Goal: Information Seeking & Learning: Get advice/opinions

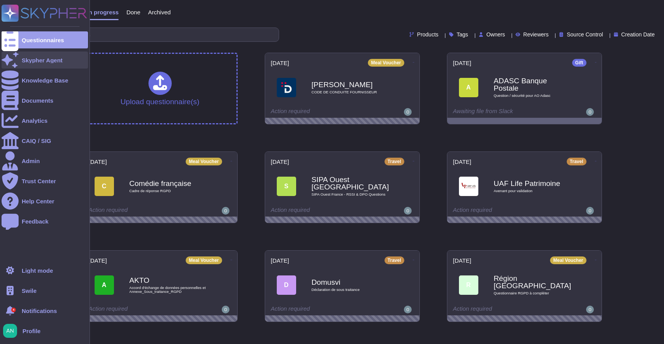
click at [30, 61] on div "Skypher Agent" at bounding box center [42, 60] width 41 height 6
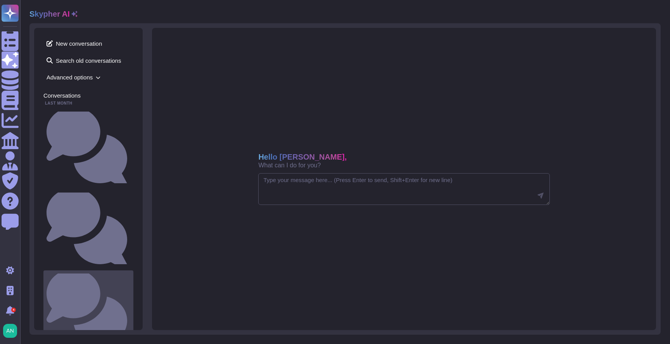
click at [85, 271] on div "Can you list the users?" at bounding box center [88, 310] width 90 height 78
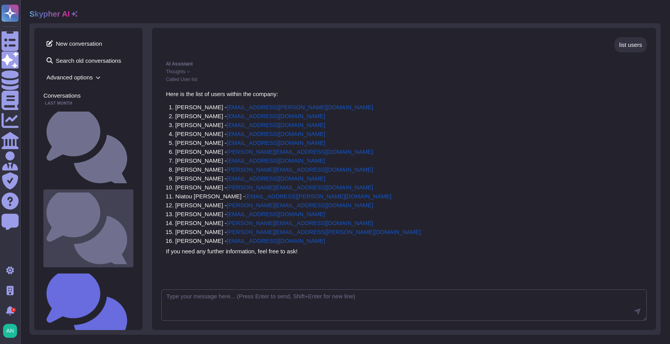
click at [130, 226] on small "Does the organization hold any security certifications, such as ISO27001, PCI D…" at bounding box center [130, 228] width 0 height 5
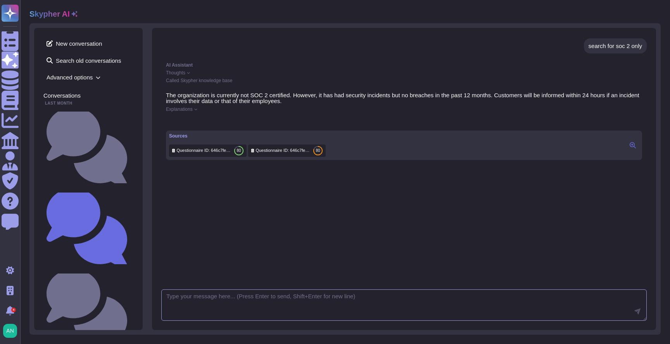
scroll to position [318, 0]
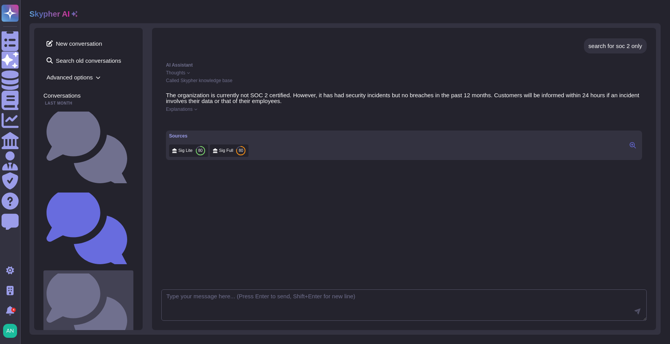
click at [82, 271] on div "Can you list the users?" at bounding box center [88, 310] width 90 height 78
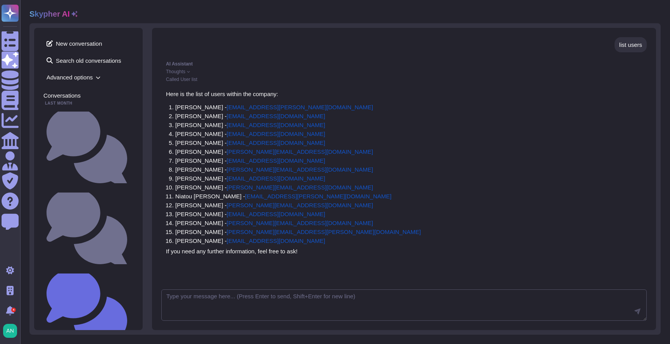
click at [632, 45] on div "list users" at bounding box center [630, 45] width 23 height 6
copy div "list users"
click at [119, 40] on span "New conversation" at bounding box center [88, 43] width 90 height 12
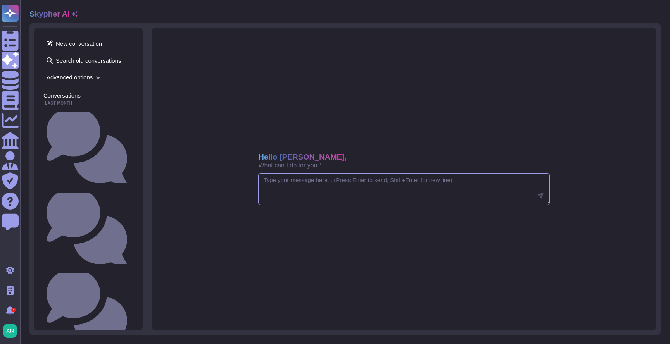
click at [347, 196] on textarea at bounding box center [403, 189] width 291 height 32
paste textarea "list users"
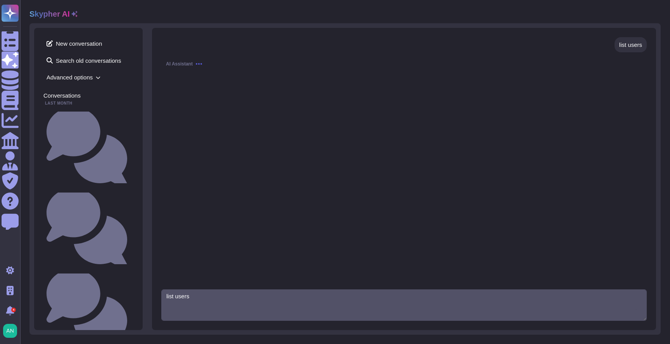
type textarea "list users"
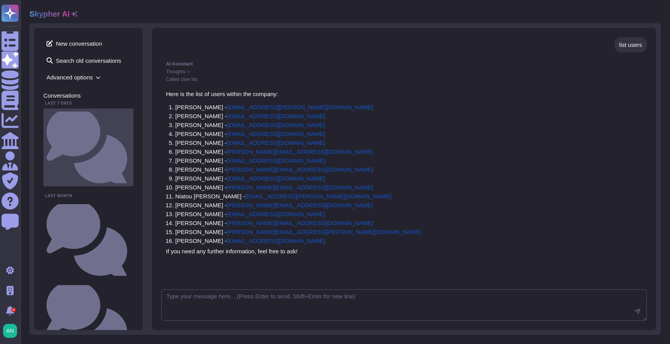
click at [88, 109] on div "Can you list the users?" at bounding box center [88, 148] width 90 height 78
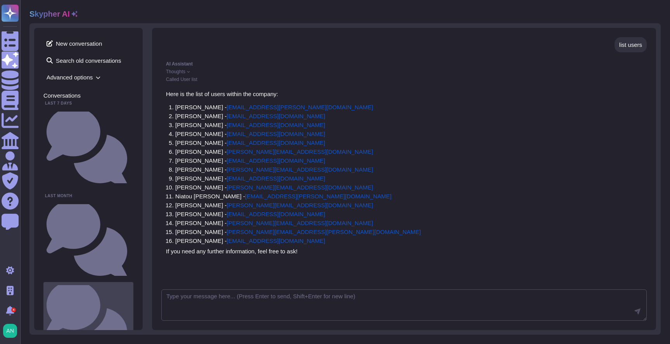
click at [130, 319] on small "Does the organization hold any security certifications, such as ISO27001, PCI D…" at bounding box center [130, 321] width 0 height 5
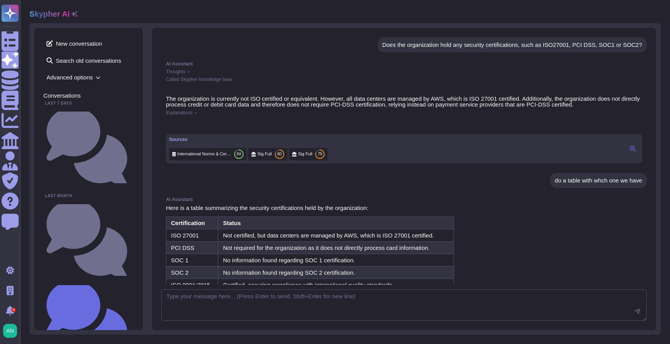
click at [444, 47] on div "Does the organization hold any security certifications, such as ISO27001, PCI D…" at bounding box center [512, 45] width 260 height 6
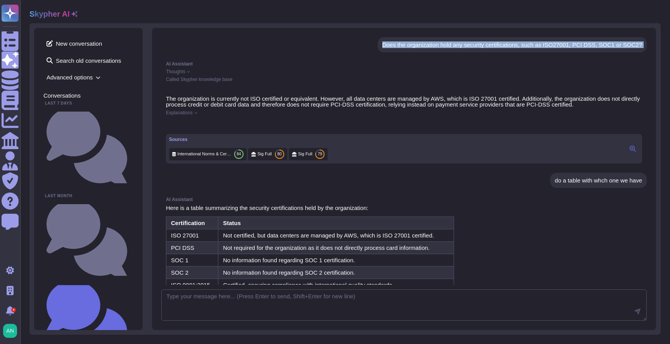
click at [444, 47] on div "Does the organization hold any security certifications, such as ISO27001, PCI D…" at bounding box center [512, 45] width 260 height 6
copy div "Does the organization hold any security certifications, such as ISO27001, PCI D…"
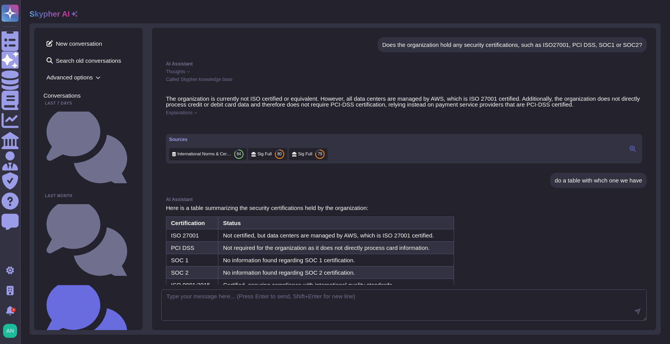
click at [89, 50] on div "New conversation Search old conversations Advanced options" at bounding box center [88, 60] width 90 height 46
click at [96, 43] on span "New conversation" at bounding box center [88, 43] width 90 height 12
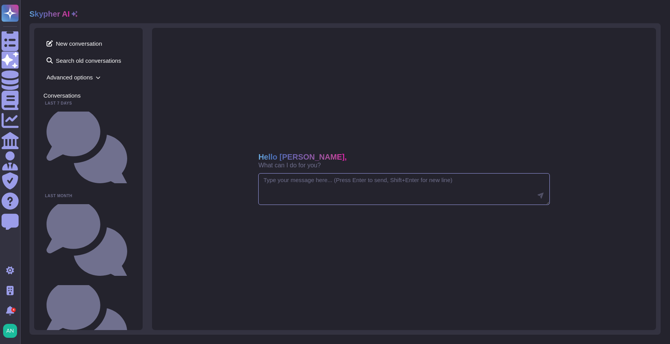
click at [329, 186] on textarea at bounding box center [403, 189] width 291 height 32
paste textarea "Does the organization hold any security certifications, such as ISO27001, PCI D…"
click at [342, 189] on textarea "Does the organization hold any security certifications, such as ISO27001, PCI D…" at bounding box center [403, 189] width 291 height 32
click at [346, 183] on textarea "Does the organization hold any security certifications, such as ISO27001, PCI D…" at bounding box center [403, 189] width 291 height 32
type textarea "Does the organization hold any security certifications, such as ISO27001, PCI D…"
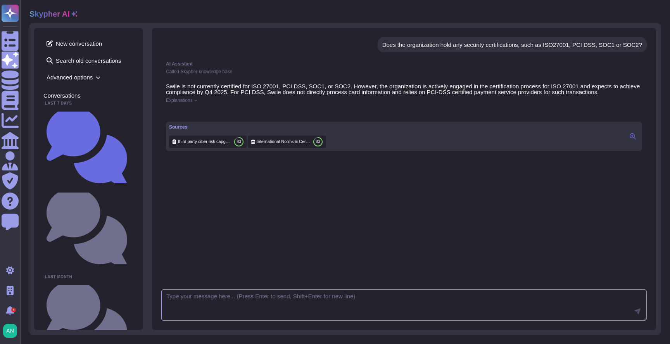
click at [371, 306] on textarea at bounding box center [403, 306] width 485 height 32
type textarea "Do a table with the one we have and don't"
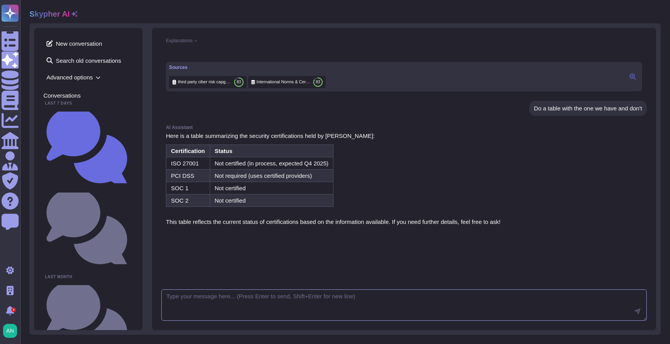
scroll to position [47, 0]
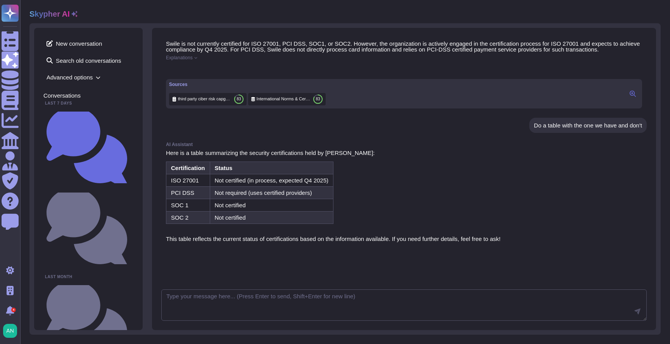
click at [193, 58] on span "Explanations" at bounding box center [179, 57] width 27 height 5
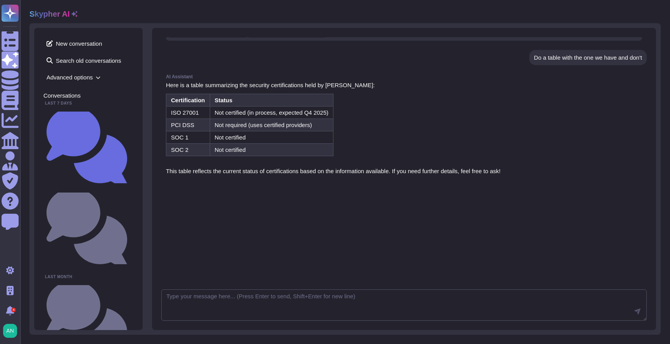
scroll to position [0, 0]
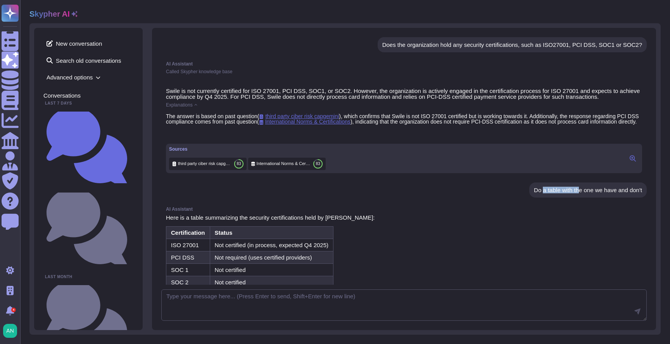
drag, startPoint x: 534, startPoint y: 198, endPoint x: 613, endPoint y: 198, distance: 78.3
click at [590, 193] on div "Do a table with the one we have and don't" at bounding box center [588, 190] width 108 height 6
click at [619, 212] on div "Does the organization hold any security certifications, such as ISO27001, PCI D…" at bounding box center [403, 161] width 485 height 248
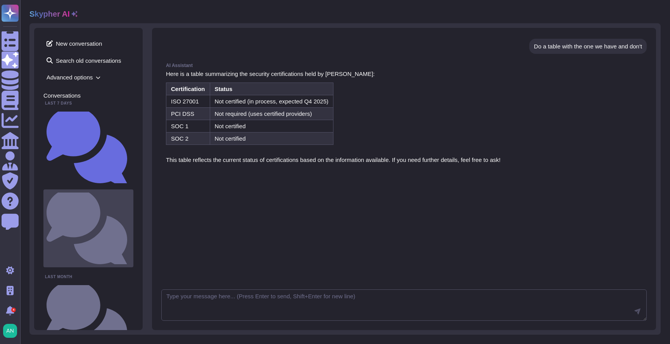
click at [130, 226] on small "Can you list the users?" at bounding box center [130, 228] width 0 height 5
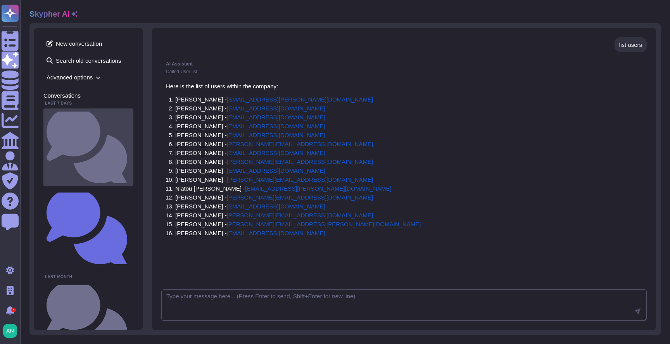
click at [130, 145] on small "Does the organization hold any security certifications, such as ISO27001, PCI D…" at bounding box center [130, 147] width 0 height 5
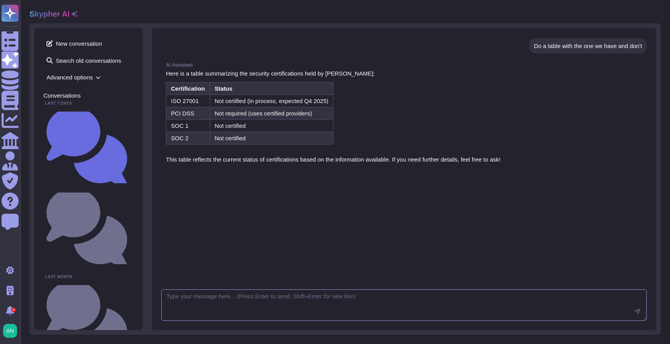
scroll to position [133, 0]
click at [440, 161] on p "This table reflects the current status of certifications based on the informati…" at bounding box center [404, 160] width 476 height 6
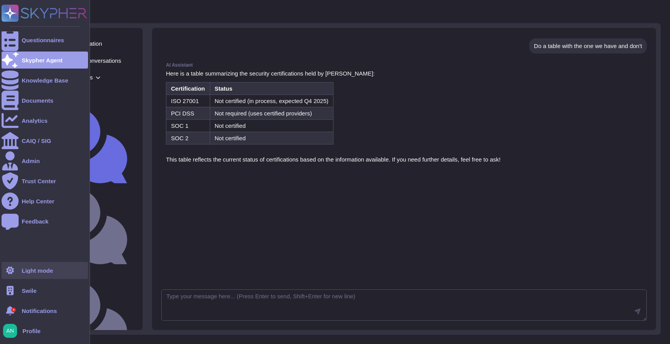
click at [32, 271] on div "Light mode" at bounding box center [37, 271] width 31 height 6
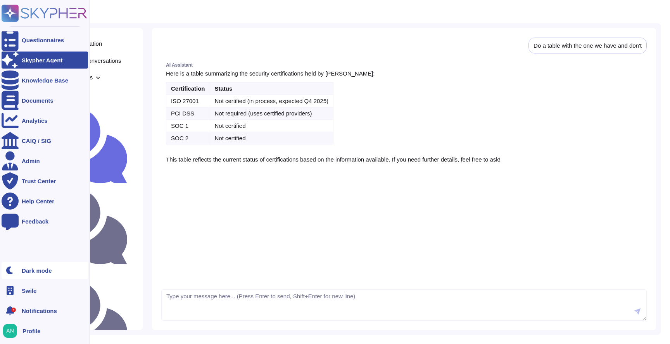
scroll to position [134, 0]
click at [32, 271] on div "Dark mode" at bounding box center [37, 271] width 30 height 6
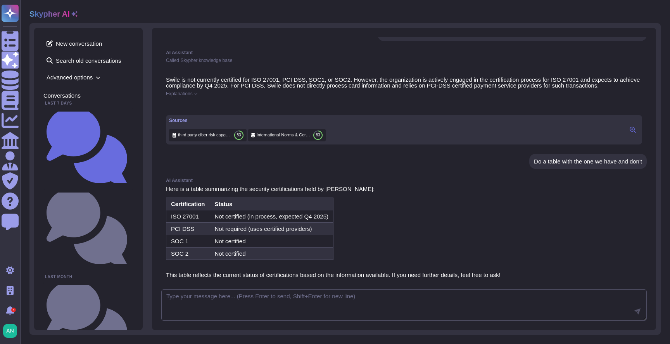
scroll to position [0, 0]
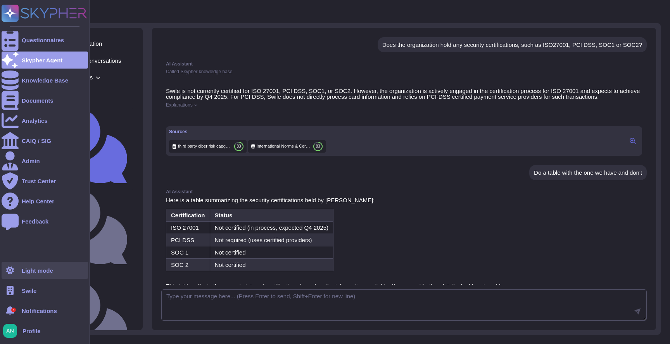
click at [25, 271] on div "Light mode" at bounding box center [37, 271] width 31 height 6
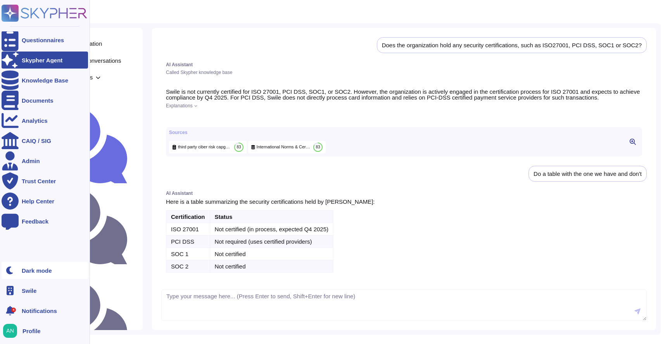
click at [25, 271] on div "Dark mode" at bounding box center [37, 271] width 30 height 6
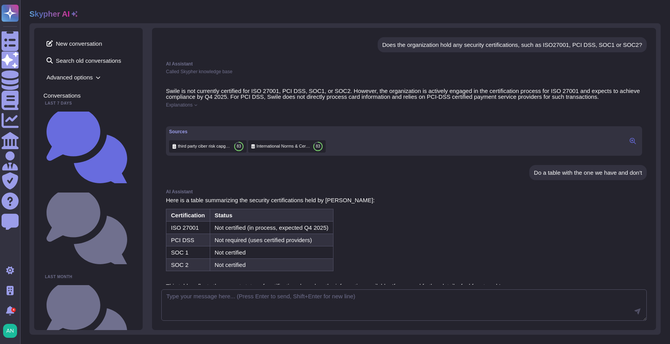
scroll to position [133, 0]
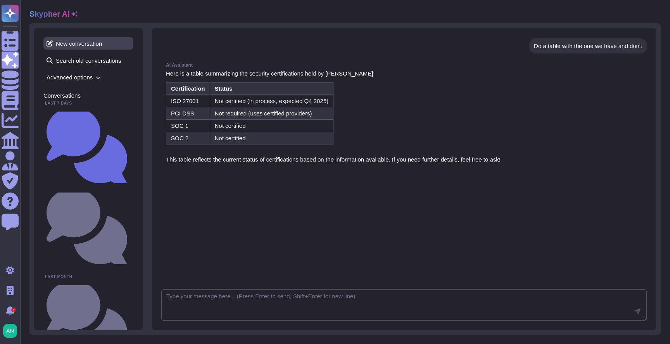
click at [79, 41] on span "New conversation" at bounding box center [88, 43] width 90 height 12
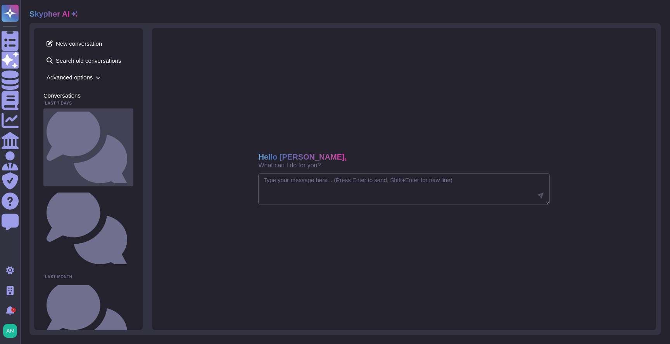
click at [130, 145] on small "Does the organization hold any security certifications, such as ISO27001, PCI D…" at bounding box center [130, 147] width 0 height 5
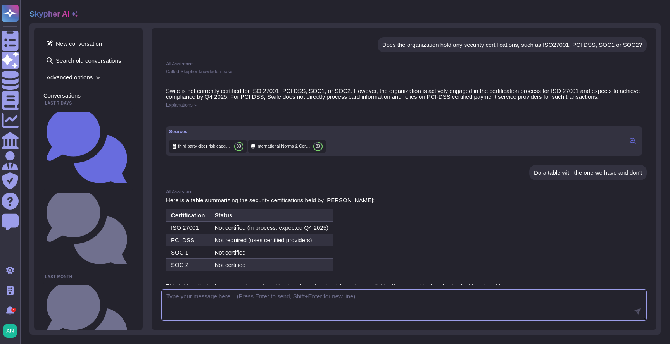
scroll to position [133, 0]
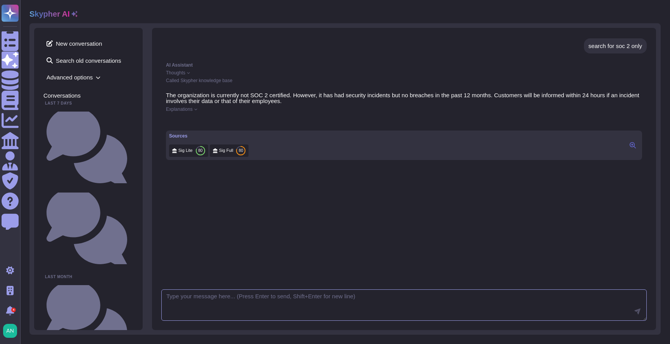
scroll to position [318, 0]
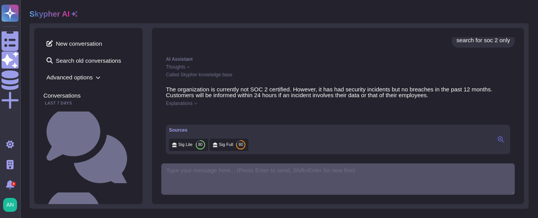
scroll to position [119, 0]
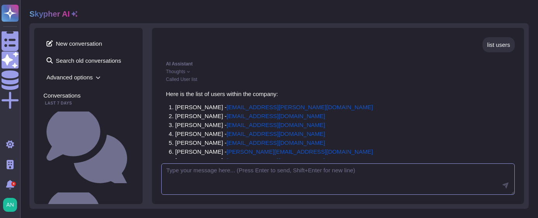
scroll to position [119, 0]
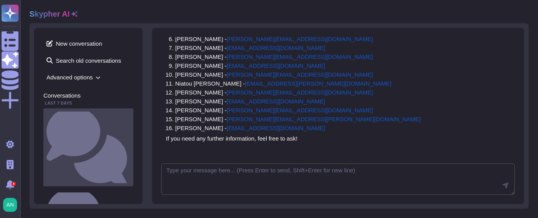
click at [98, 118] on div "Does the organization hold any security certifications, such as ISO27001, PCI D…" at bounding box center [88, 148] width 90 height 78
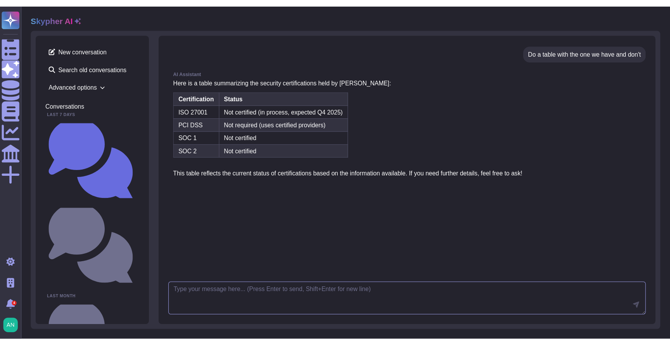
scroll to position [133, 0]
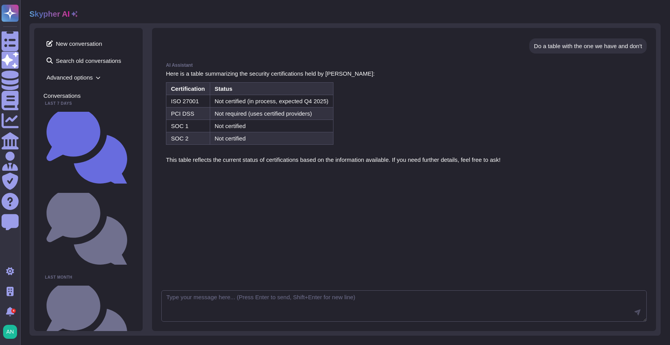
click at [398, 141] on table "Certification Status ISO 27001 Not certified (in process, expected Q4 2025) PCI…" at bounding box center [404, 113] width 476 height 62
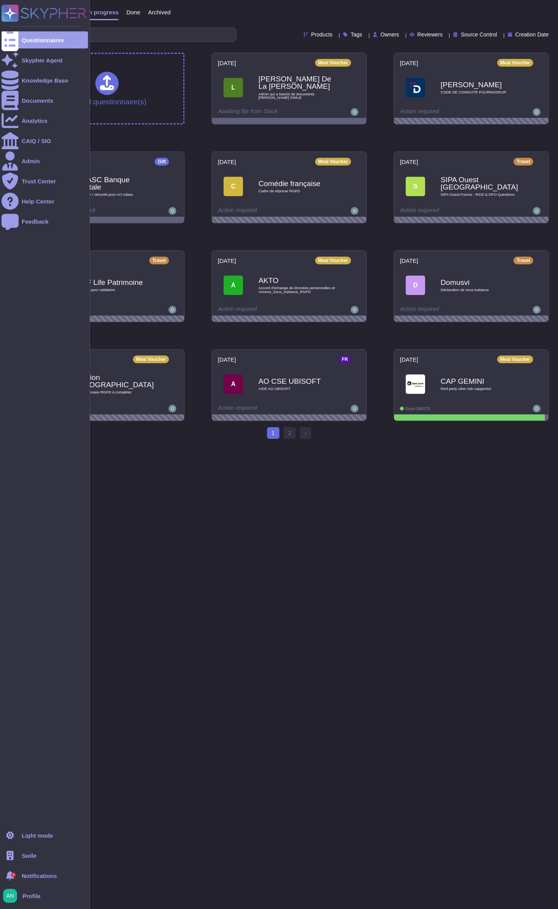
click at [20, 855] on div "Swile" at bounding box center [45, 855] width 86 height 17
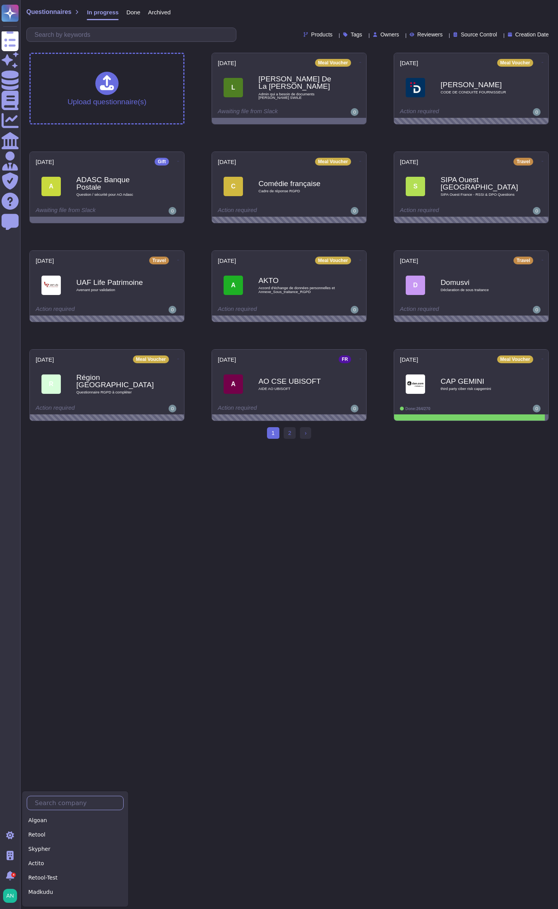
click at [59, 804] on input "text" at bounding box center [77, 803] width 92 height 14
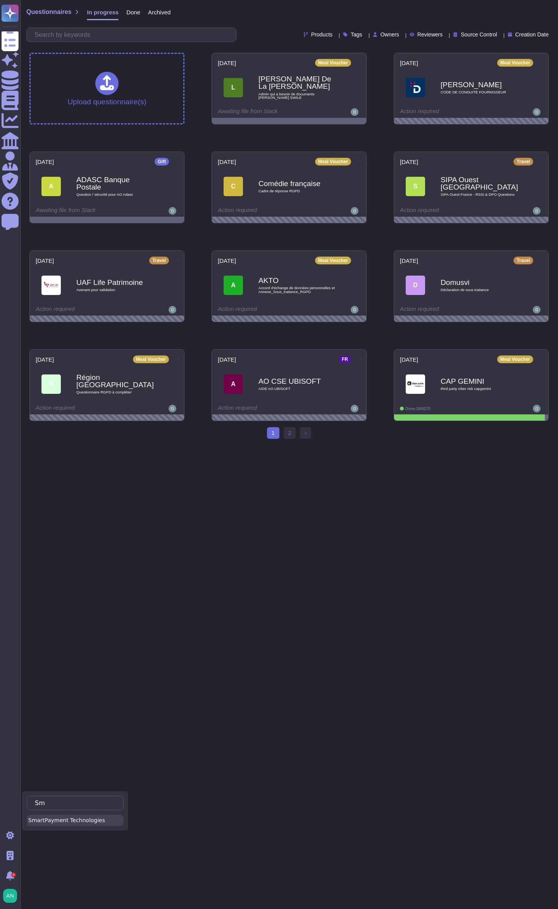
type input "Sm"
click at [63, 819] on div "SmartPayment Technologies" at bounding box center [75, 820] width 97 height 11
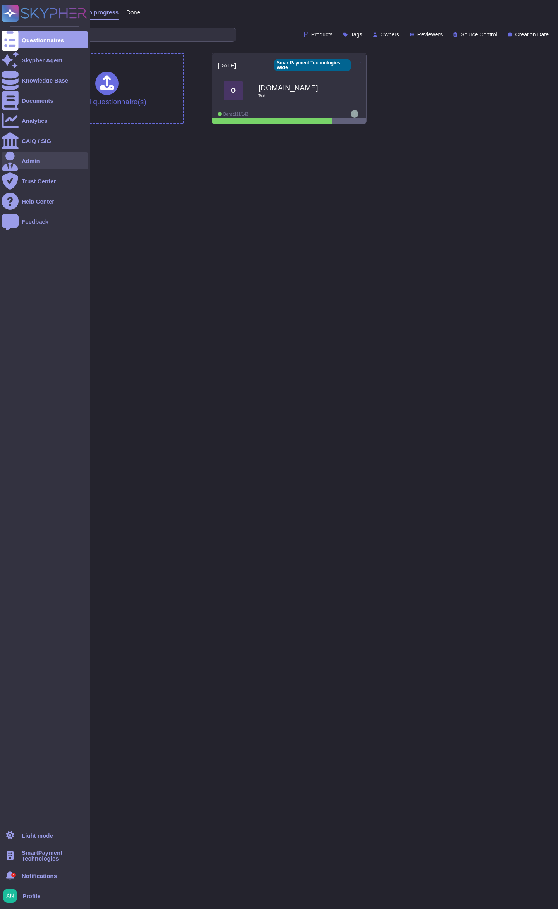
click at [17, 157] on div at bounding box center [10, 160] width 17 height 17
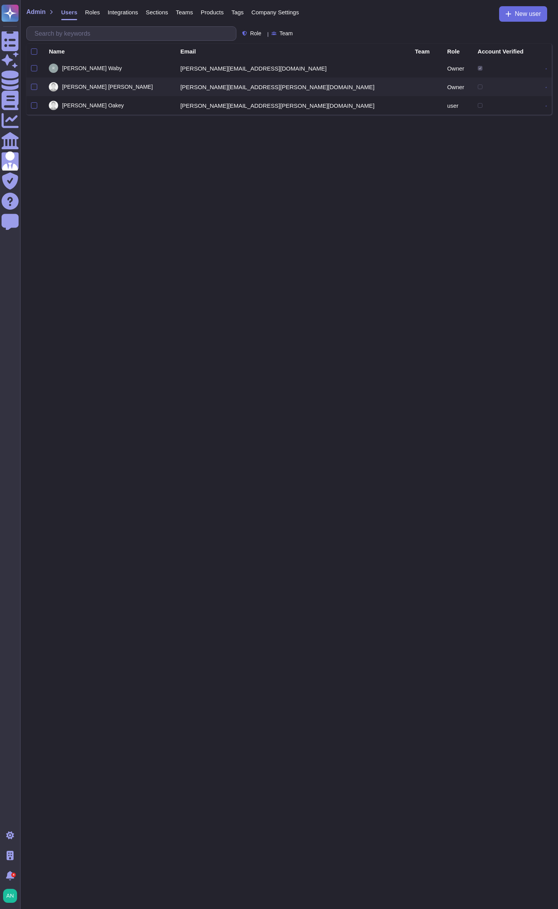
click at [253, 115] on html "Questionnaires Skypher Agent Knowledge Base Documents Analytics CAIQ / SIG Admi…" at bounding box center [279, 57] width 558 height 115
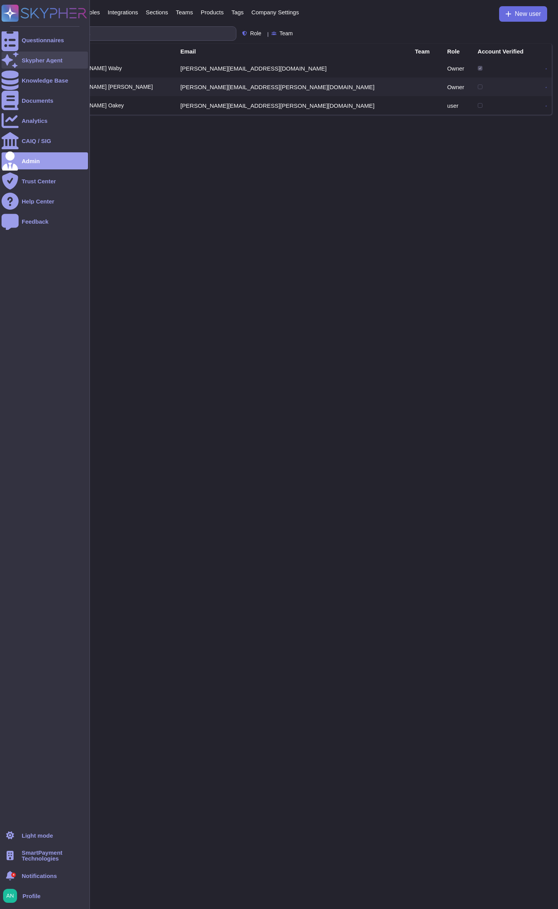
click at [26, 65] on div "Skypher Agent" at bounding box center [45, 60] width 86 height 17
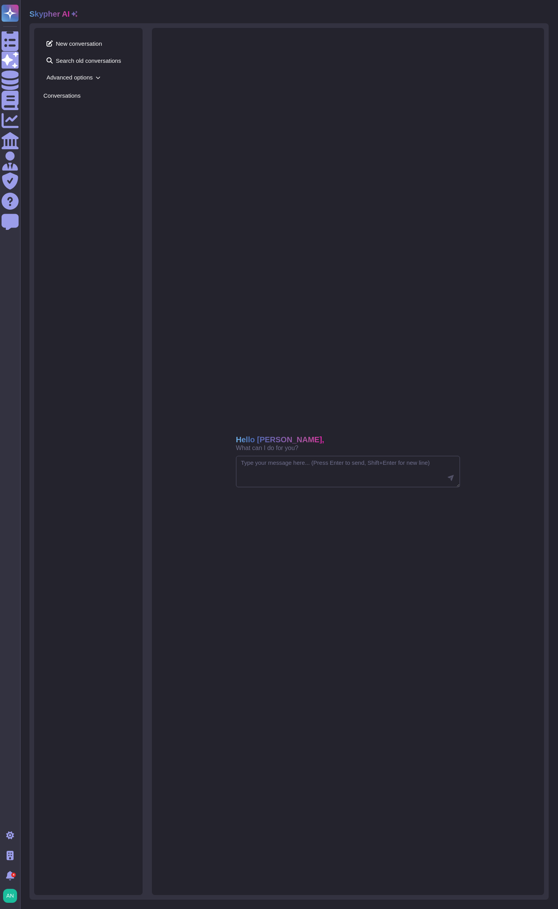
click at [83, 77] on span "Advanced options" at bounding box center [88, 77] width 90 height 12
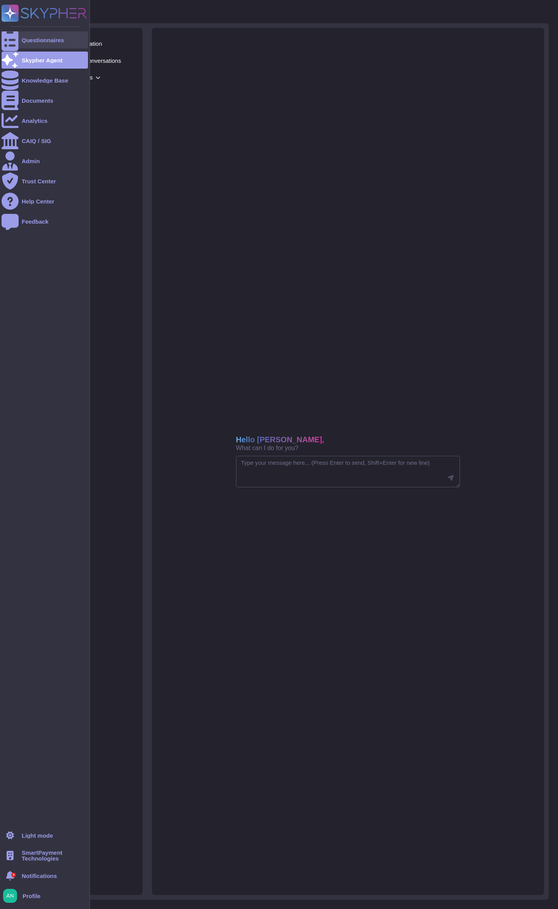
click at [24, 37] on div "Questionnaires" at bounding box center [43, 40] width 42 height 6
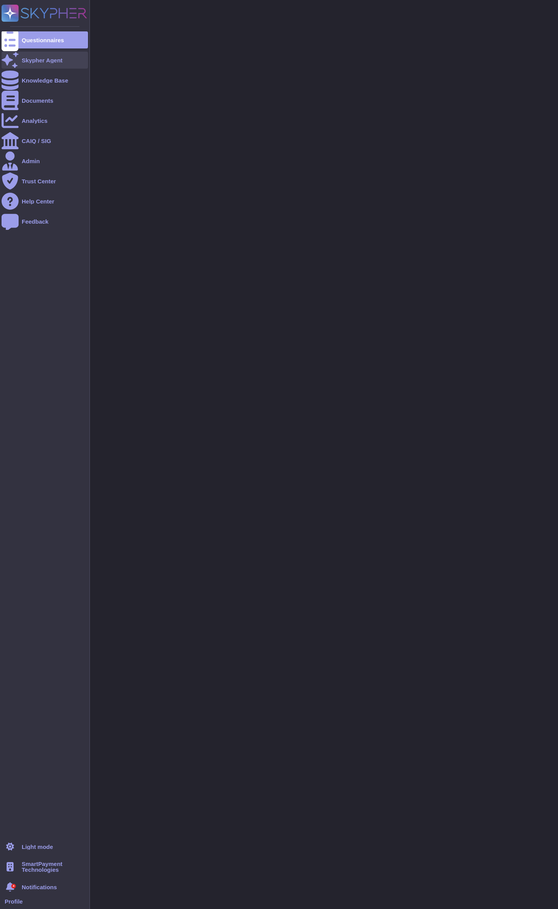
click at [44, 61] on div "Skypher Agent" at bounding box center [42, 60] width 41 height 6
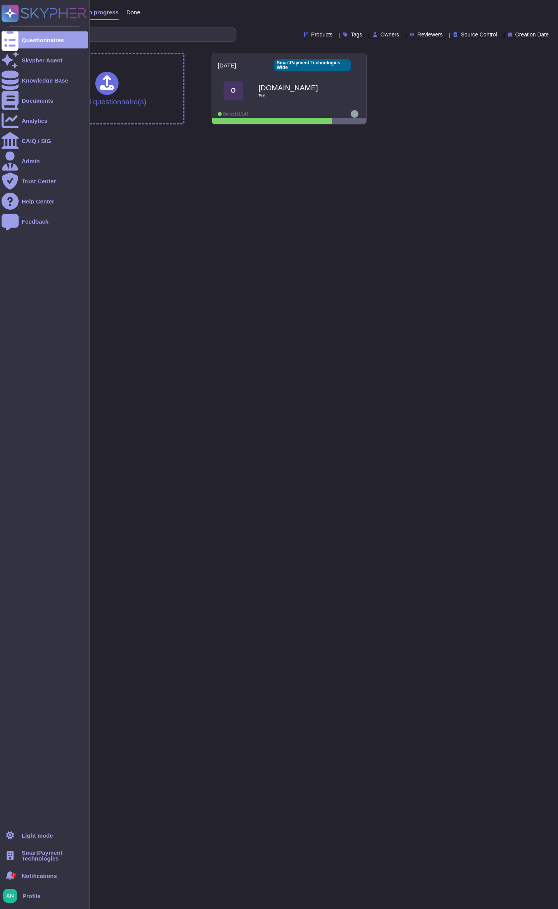
click at [35, 853] on span "SmartPayment Technologies" at bounding box center [55, 856] width 66 height 12
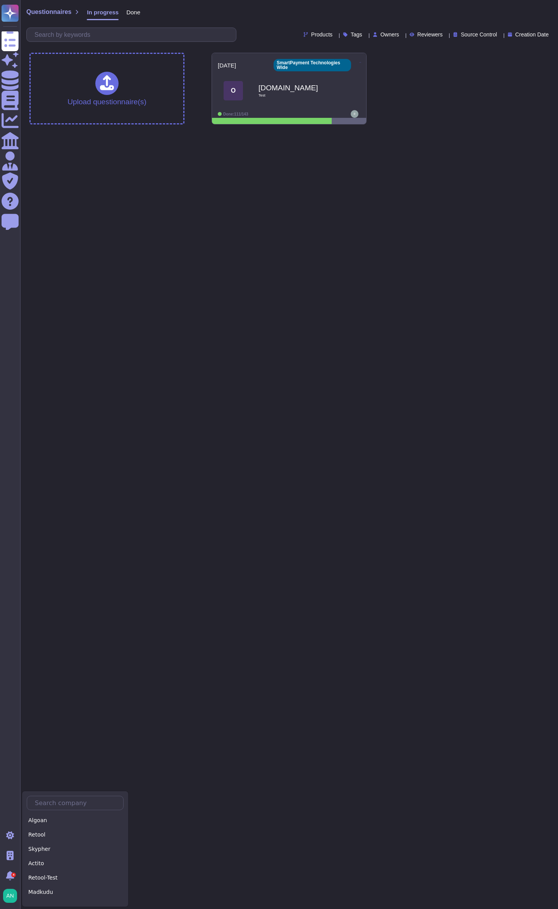
click at [119, 131] on html "Questionnaires Skypher Agent Knowledge Base Documents Analytics CAIQ / SIG Admi…" at bounding box center [279, 65] width 558 height 131
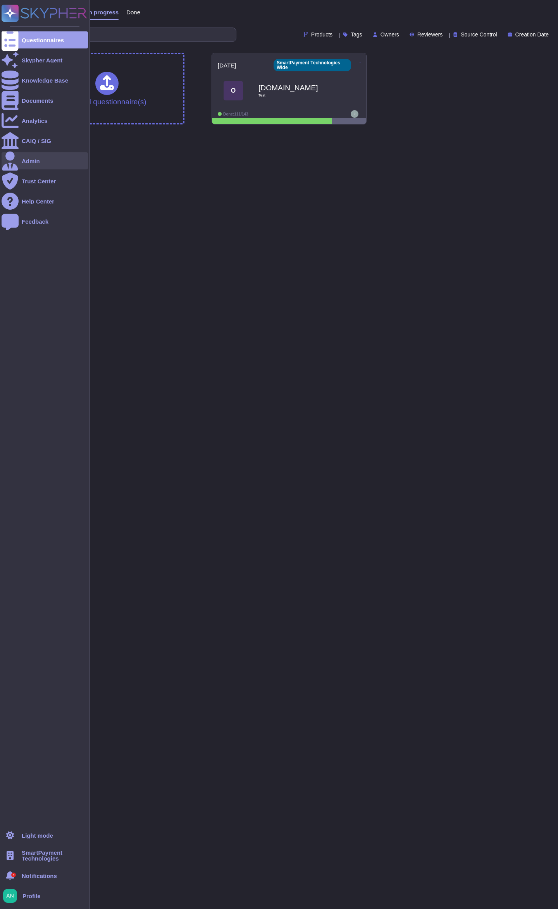
click at [32, 159] on div "Admin" at bounding box center [31, 161] width 18 height 6
